Goal: Transaction & Acquisition: Book appointment/travel/reservation

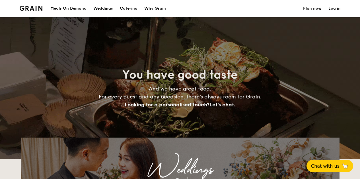
select select
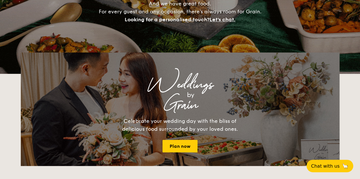
scroll to position [85, 0]
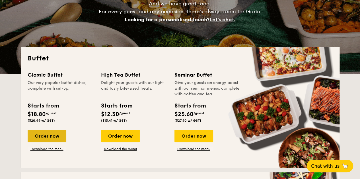
click at [35, 137] on div "Order now" at bounding box center [47, 136] width 39 height 13
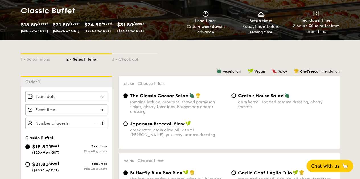
scroll to position [114, 0]
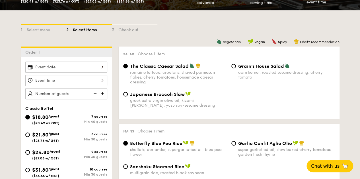
click at [103, 67] on div at bounding box center [66, 67] width 82 height 11
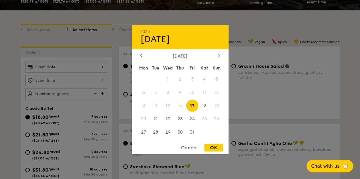
click at [217, 54] on icon at bounding box center [218, 56] width 2 height 4
click at [205, 80] on span "1" at bounding box center [204, 79] width 12 height 12
click at [216, 148] on div "OK" at bounding box center [213, 148] width 18 height 8
type input "Nov 01, 2025"
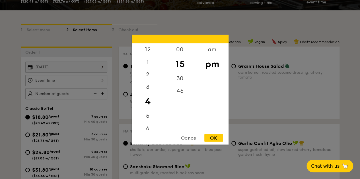
click at [98, 79] on div "12 1 2 3 4 5 6 7 8 9 10 11 00 15 30 45 am pm Cancel OK" at bounding box center [66, 80] width 82 height 11
click at [149, 53] on div "12" at bounding box center [148, 51] width 32 height 16
click at [147, 125] on div "11" at bounding box center [148, 124] width 32 height 13
click at [210, 47] on div "am" at bounding box center [212, 51] width 32 height 16
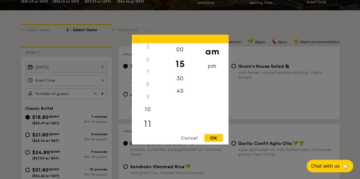
scroll to position [67, 0]
click at [143, 124] on div "11" at bounding box center [148, 122] width 32 height 16
click at [181, 80] on div "30" at bounding box center [180, 80] width 32 height 16
click at [212, 136] on div "OK" at bounding box center [213, 138] width 18 height 8
type input "11:30AM"
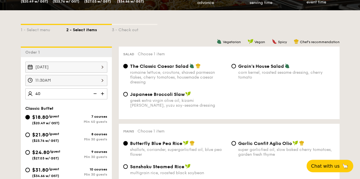
type input "40 guests"
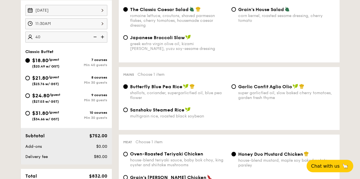
scroll to position [142, 0]
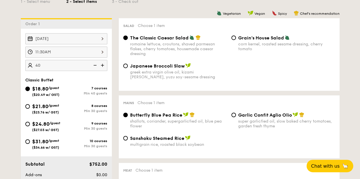
click at [33, 107] on span "$21.80" at bounding box center [40, 106] width 16 height 6
click at [30, 107] on input "$21.80 /guest ($23.76 w/ GST) 8 courses Min 30 guests" at bounding box center [27, 106] width 5 height 5
radio input "true"
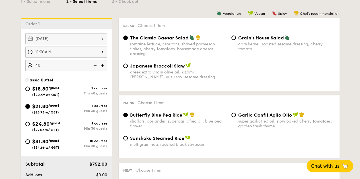
radio input "true"
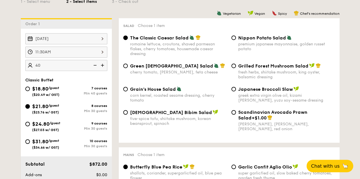
click at [45, 90] on span "$18.80" at bounding box center [40, 89] width 16 height 6
click at [30, 90] on input "$18.80 /guest ($20.49 w/ GST) 7 courses Min 40 guests" at bounding box center [27, 89] width 5 height 5
radio input "true"
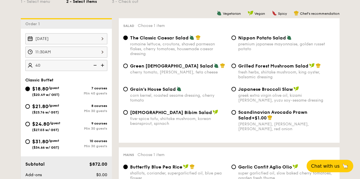
radio input "true"
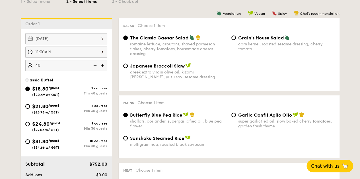
click at [40, 105] on span "$21.80" at bounding box center [40, 106] width 16 height 6
click at [30, 105] on input "$21.80 /guest ($23.76 w/ GST) 8 courses Min 30 guests" at bounding box center [27, 106] width 5 height 5
radio input "true"
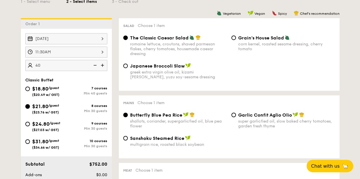
radio input "true"
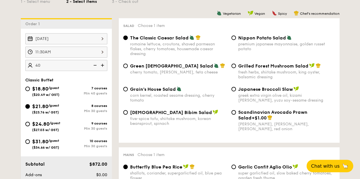
click at [243, 38] on span "Nippon Potato Salad" at bounding box center [262, 37] width 48 height 5
click at [236, 38] on input "Nippon Potato Salad premium japanese mayonnaise, golden russet potato" at bounding box center [233, 38] width 5 height 5
radio input "true"
click at [242, 65] on span "Grilled Forest Mushroom Salad" at bounding box center [273, 65] width 70 height 5
click at [236, 65] on input "Grilled Forest Mushroom Salad fresh herbs, shiitake mushroom, king oyster, bals…" at bounding box center [233, 66] width 5 height 5
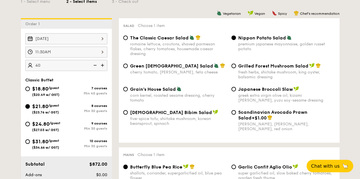
radio input "true"
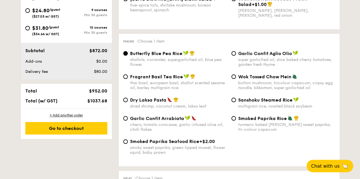
scroll to position [284, 0]
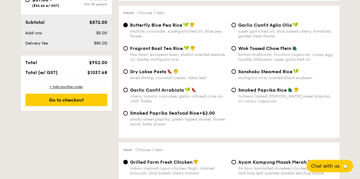
click at [147, 55] on div "thai basil, european basil, shallot scented sesame oil, barley multigrain rice" at bounding box center [178, 57] width 97 height 10
click at [128, 51] on input "Fragrant Basil Tea Rice thai basil, european basil, shallot scented sesame oil,…" at bounding box center [125, 48] width 5 height 5
radio input "true"
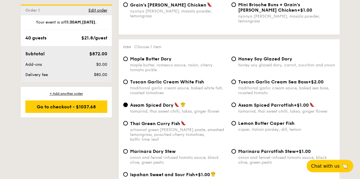
scroll to position [569, 0]
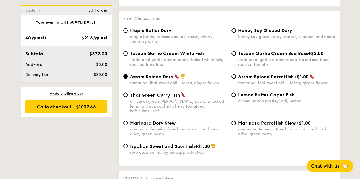
click at [167, 102] on div "artisanal green curry paste, smashed lemongrass, poached cherry tomatoes, kaffi…" at bounding box center [178, 106] width 97 height 14
click at [128, 98] on input "Thai Green Curry Fish artisanal green curry paste, smashed lemongrass, poached …" at bounding box center [125, 95] width 5 height 5
radio input "true"
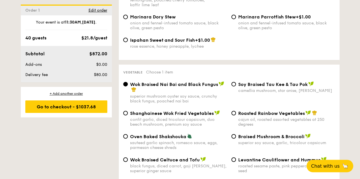
scroll to position [711, 0]
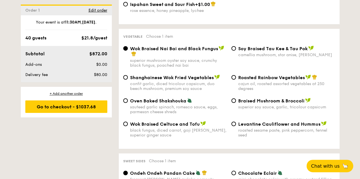
click at [261, 76] on div "Roasted Rainbow Vegetables cajun oil, roasted assorted vegetables at 250 degrees" at bounding box center [286, 83] width 97 height 16
click at [236, 76] on input "Roasted Rainbow Vegetables cajun oil, roasted assorted vegetables at 250 degrees" at bounding box center [233, 77] width 5 height 5
radio input "true"
click at [242, 46] on span "⁠Soy Braised Tau Kee & Tau Pok" at bounding box center [272, 48] width 69 height 5
click at [236, 46] on input "⁠Soy Braised Tau Kee & Tau Pok camellia mushroom, star anise, goji berry" at bounding box center [233, 48] width 5 height 5
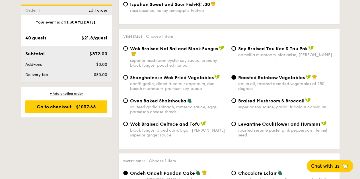
radio input "true"
click at [188, 46] on span "Wok Braised Nai Bai and Black Fungus" at bounding box center [174, 48] width 88 height 5
click at [128, 46] on input "Wok Braised Nai Bai and Black Fungus superior mushroom oyster soy sauce, crunch…" at bounding box center [125, 48] width 5 height 5
radio input "true"
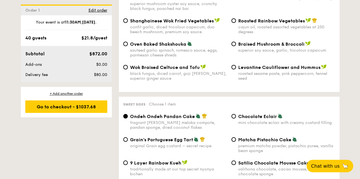
scroll to position [739, 0]
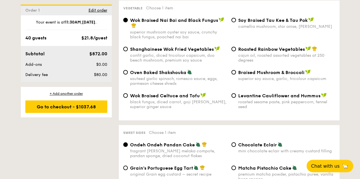
click at [256, 56] on div "cajun oil, roasted assorted vegetables at 250 degrees" at bounding box center [286, 58] width 97 height 10
click at [236, 51] on input "Roasted Rainbow Vegetables cajun oil, roasted assorted vegetables at 250 degrees" at bounding box center [233, 49] width 5 height 5
radio input "true"
click at [258, 24] on div "camellia mushroom, star anise, goji berry" at bounding box center [286, 26] width 97 height 5
click at [236, 21] on input "⁠Soy Braised Tau Kee & Tau Pok camellia mushroom, star anise, goji berry" at bounding box center [233, 20] width 5 height 5
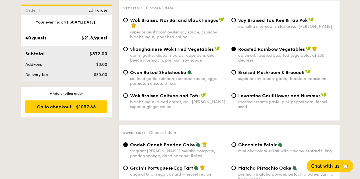
radio input "true"
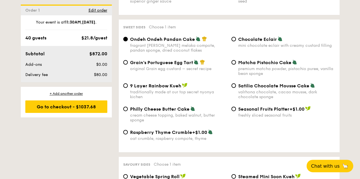
scroll to position [853, 0]
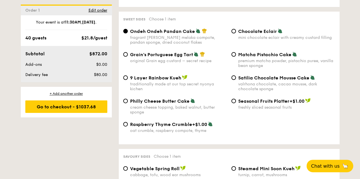
click at [164, 77] on div "9 Layer Rainbow Kueh traditionally made at our top secret nyonya kichen" at bounding box center [178, 83] width 97 height 16
click at [128, 77] on input "9 Layer Rainbow Kueh traditionally made at our top secret nyonya kichen" at bounding box center [125, 78] width 5 height 5
radio input "true"
click at [183, 35] on div "fragrant gula melaka compote, pandan sponge, dried coconut flakes" at bounding box center [178, 40] width 97 height 10
click at [128, 33] on input "Ondeh Ondeh Pandan Cake fragrant gula melaka compote, pandan sponge, dried coco…" at bounding box center [125, 31] width 5 height 5
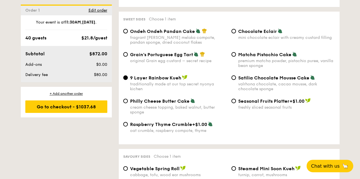
radio input "true"
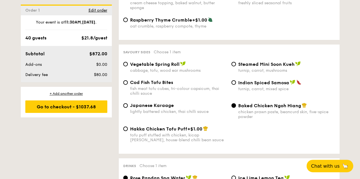
scroll to position [967, 0]
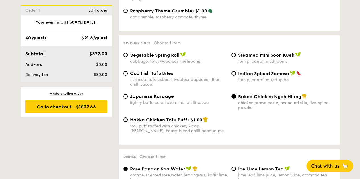
click at [160, 79] on div "fish meat tofu cubes, tri-colour capsicum, thai chilli sauce" at bounding box center [178, 82] width 97 height 10
click at [128, 76] on input "Cod Fish Tofu Bites fish meat tofu cubes, tri-colour capsicum, thai chilli sauce" at bounding box center [125, 73] width 5 height 5
radio input "true"
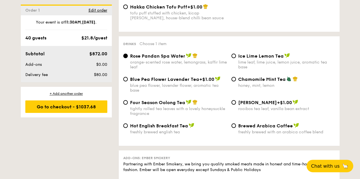
scroll to position [1080, 0]
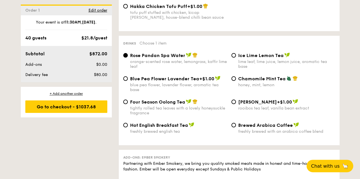
click at [179, 104] on div "Four Season Oolong Tea tightly rolled tea leaves with a lovely honeysuckle frag…" at bounding box center [178, 107] width 97 height 16
click at [128, 104] on input "Four Season Oolong Tea tightly rolled tea leaves with a lovely honeysuckle frag…" at bounding box center [125, 102] width 5 height 5
radio input "true"
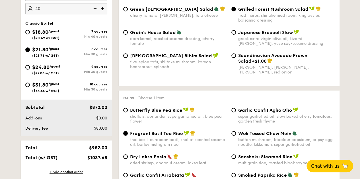
scroll to position [227, 0]
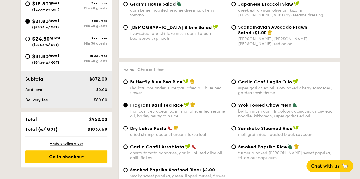
click at [35, 38] on span "$24.80" at bounding box center [40, 39] width 17 height 6
click at [30, 38] on input "$24.80 /guest ($27.03 w/ GST) 9 courses Min 30 guests" at bounding box center [27, 39] width 5 height 5
radio input "true"
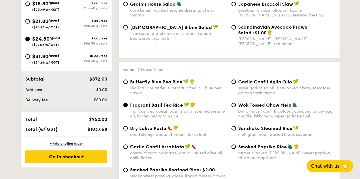
radio input "true"
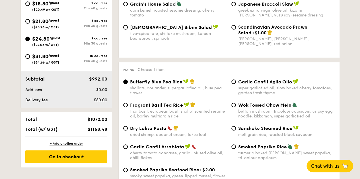
click at [39, 23] on span "$21.80" at bounding box center [40, 21] width 16 height 6
click at [30, 23] on input "$21.80 /guest ($23.76 w/ GST) 8 courses Min 30 guests" at bounding box center [27, 21] width 5 height 5
radio input "true"
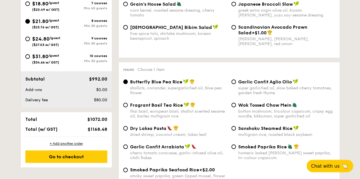
radio input "true"
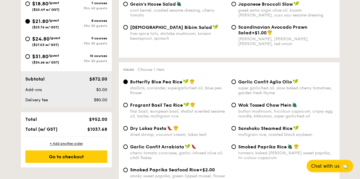
click at [38, 41] on span "$24.80" at bounding box center [40, 39] width 17 height 6
click at [30, 41] on input "$24.80 /guest ($27.03 w/ GST) 9 courses Min 30 guests" at bounding box center [27, 39] width 5 height 5
radio input "true"
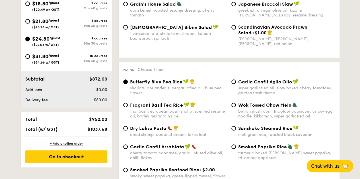
radio input "true"
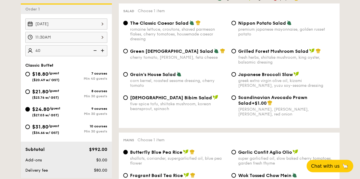
scroll to position [114, 0]
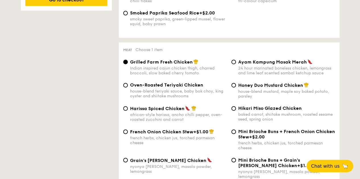
scroll to position [483, 0]
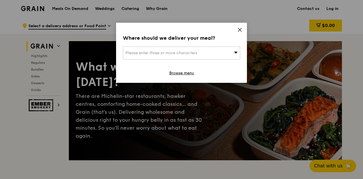
click at [241, 29] on icon at bounding box center [239, 29] width 5 height 5
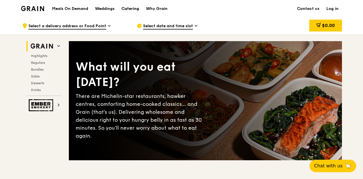
click at [124, 7] on div "Catering" at bounding box center [130, 8] width 18 height 17
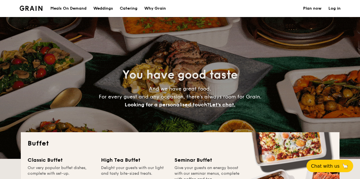
select select
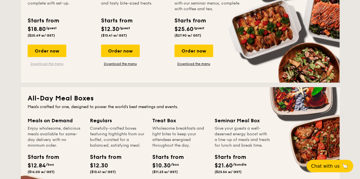
click at [63, 65] on link "Download the menu" at bounding box center [47, 64] width 39 height 5
